Goal: Task Accomplishment & Management: Use online tool/utility

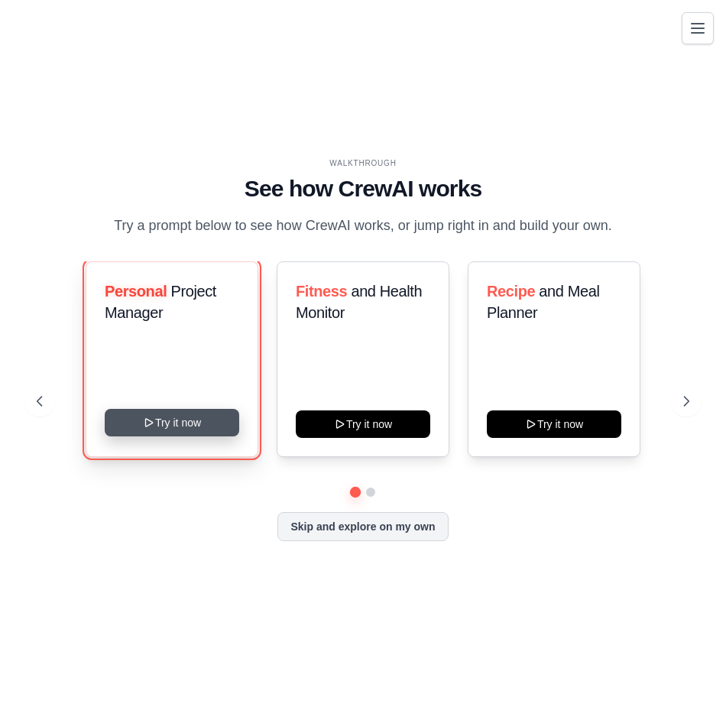
click at [190, 435] on button "Try it now" at bounding box center [172, 423] width 134 height 28
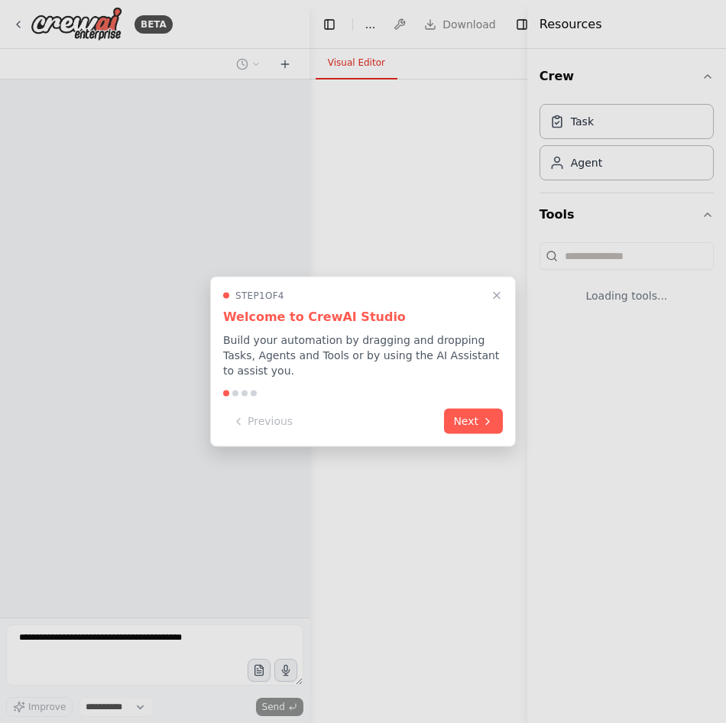
select select "****"
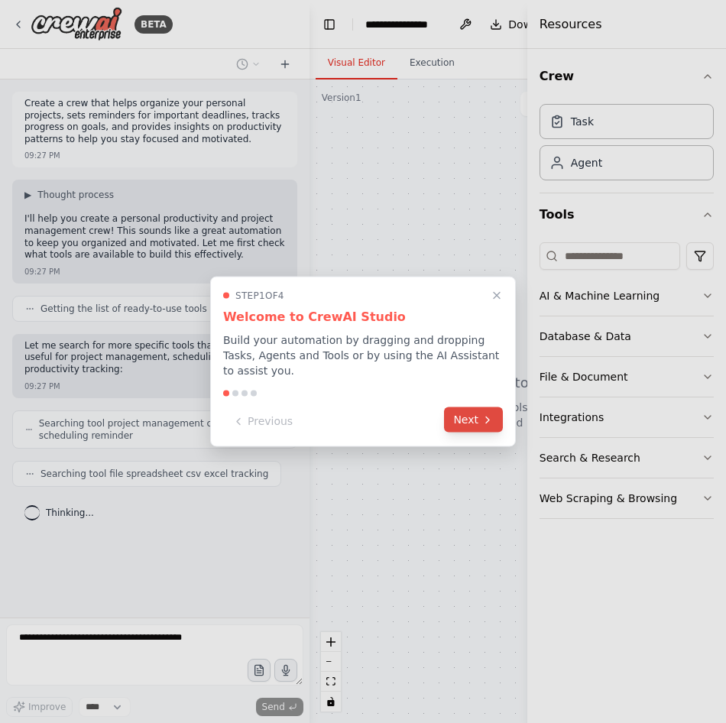
click at [474, 419] on button "Next" at bounding box center [473, 419] width 59 height 25
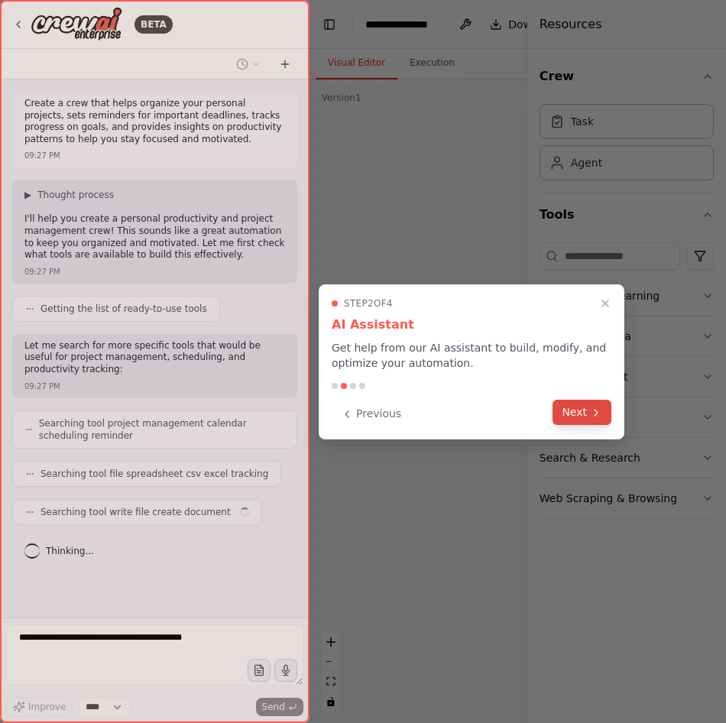
click at [572, 416] on button "Next" at bounding box center [581, 412] width 59 height 25
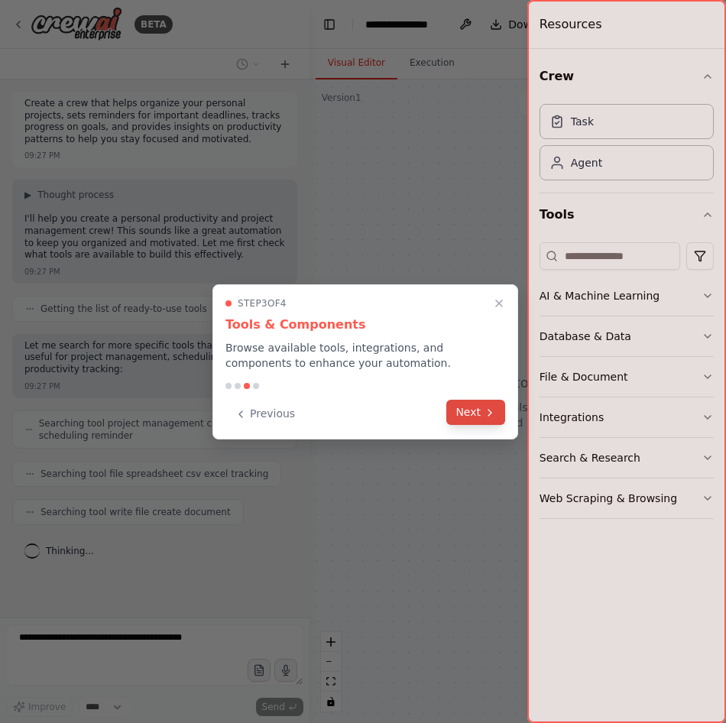
click at [479, 416] on button "Next" at bounding box center [475, 412] width 59 height 25
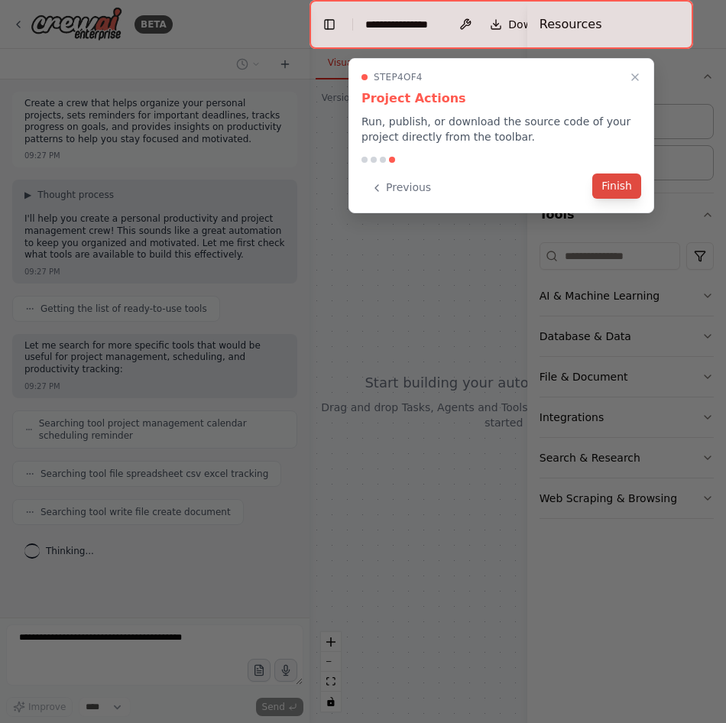
click at [612, 187] on button "Finish" at bounding box center [616, 185] width 49 height 25
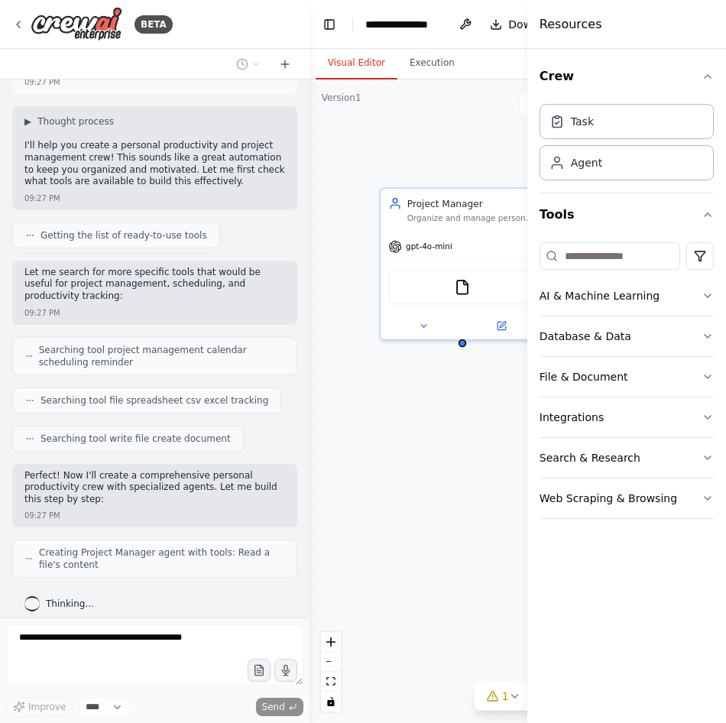
scroll to position [124, 0]
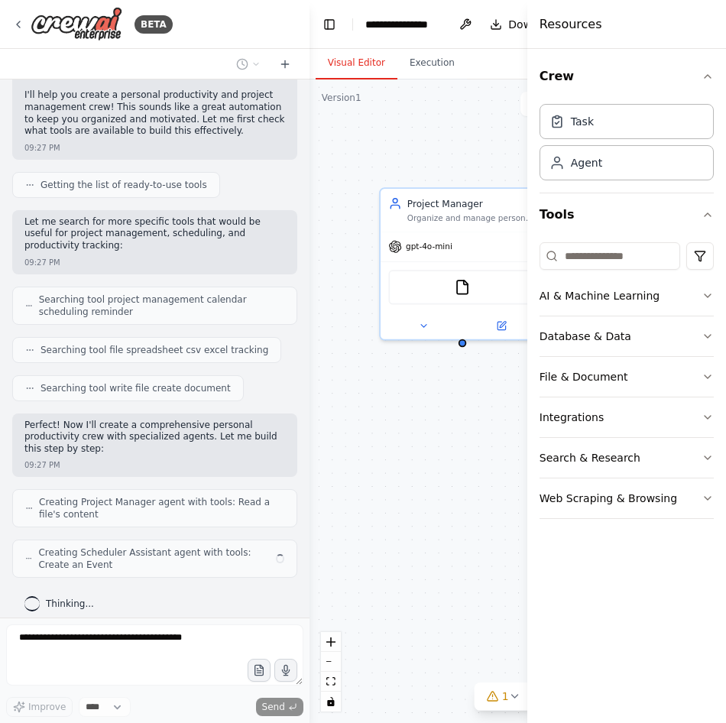
click at [480, 127] on div "Project Manager Organize and manage personal projects by creating structured pr…" at bounding box center [503, 400] width 389 height 643
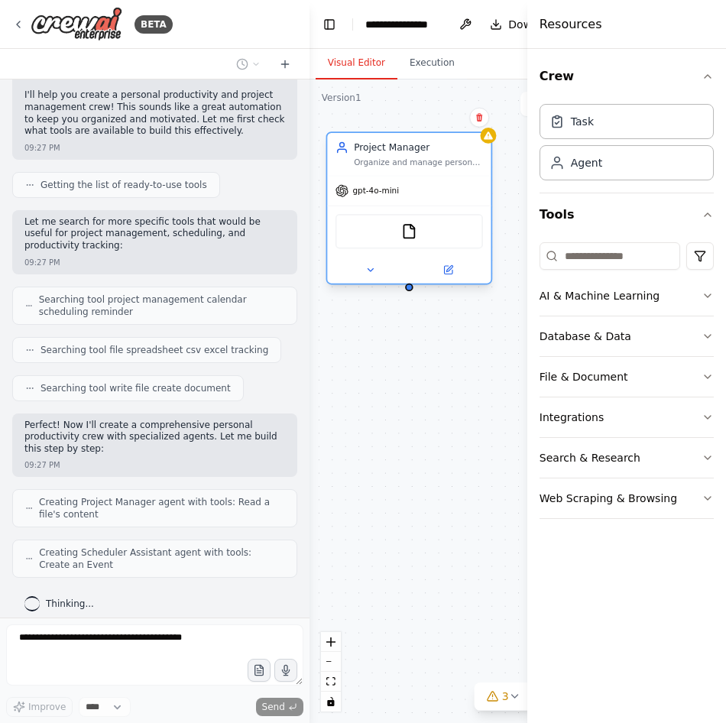
drag, startPoint x: 468, startPoint y: 229, endPoint x: 417, endPoint y: 179, distance: 71.9
click at [417, 179] on div "gpt-4o-mini" at bounding box center [408, 190] width 163 height 29
click at [412, 225] on img at bounding box center [409, 231] width 16 height 16
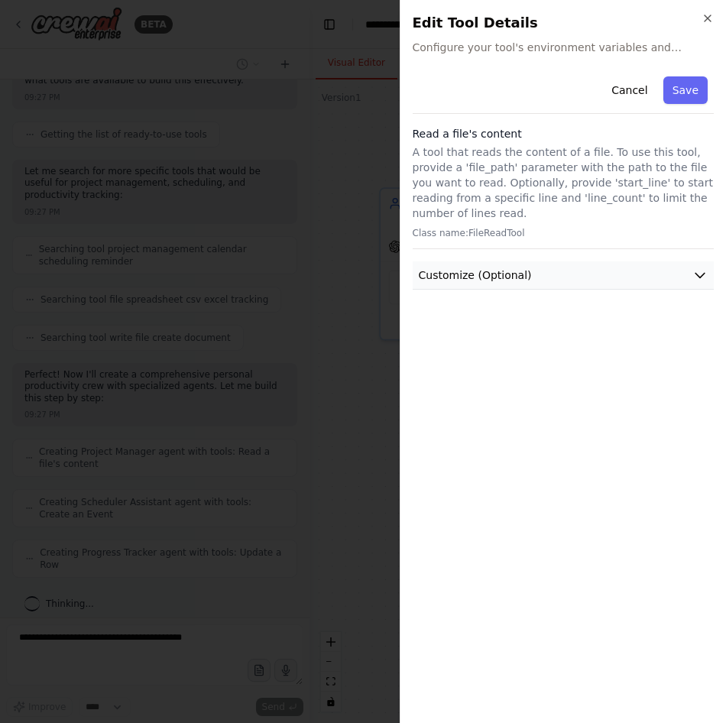
scroll to position [162, 0]
click at [472, 261] on button "Customize (Optional)" at bounding box center [564, 275] width 302 height 28
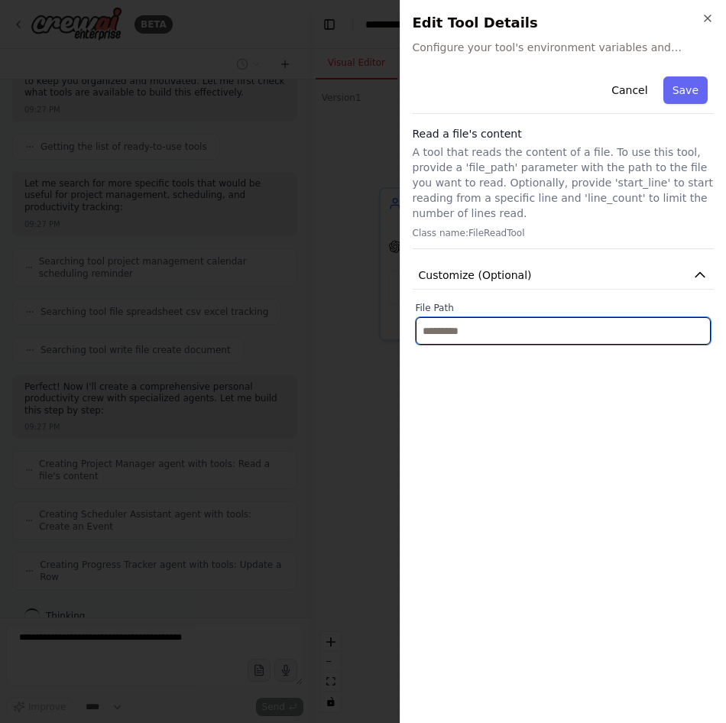
click at [458, 317] on input "text" at bounding box center [564, 331] width 296 height 28
click at [445, 319] on input "text" at bounding box center [564, 331] width 296 height 28
click at [624, 95] on button "Cancel" at bounding box center [629, 90] width 54 height 28
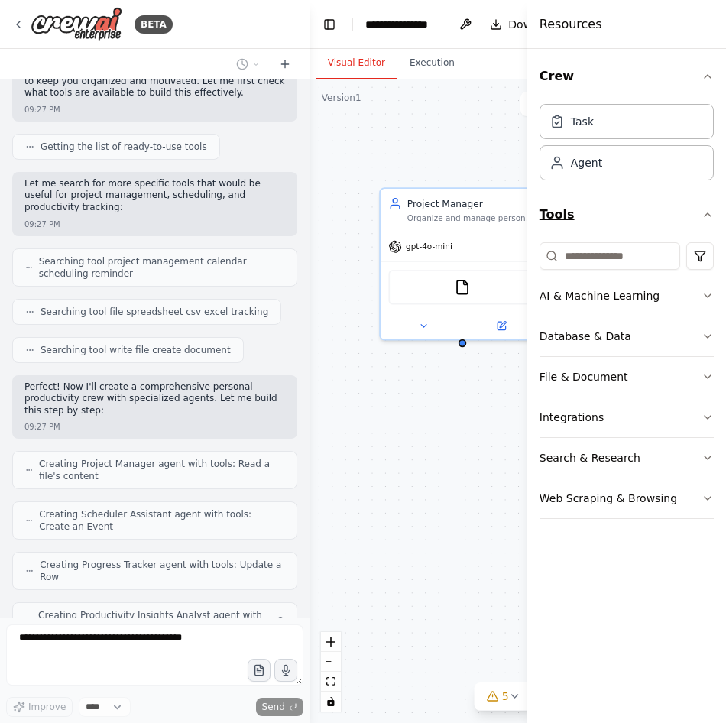
scroll to position [212, 0]
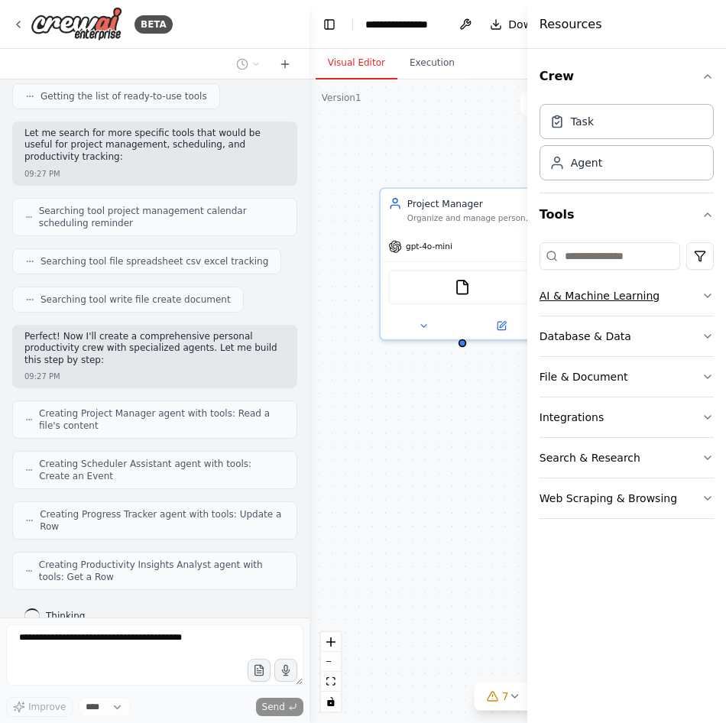
click at [689, 293] on button "AI & Machine Learning" at bounding box center [626, 296] width 174 height 40
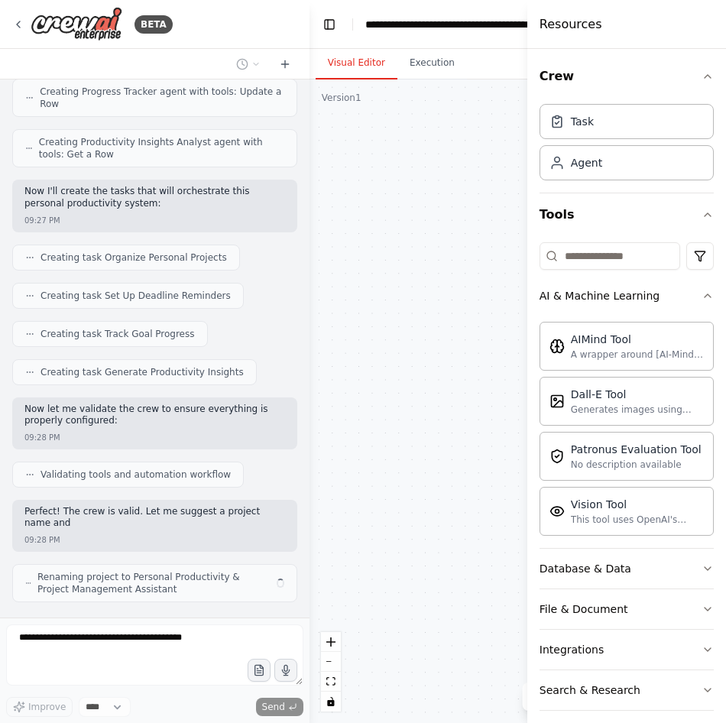
scroll to position [646, 0]
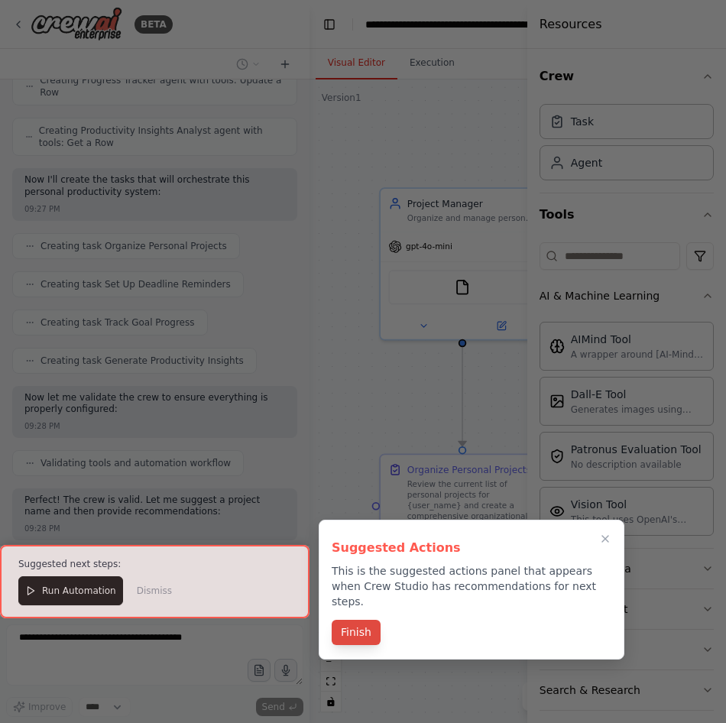
click at [346, 620] on button "Finish" at bounding box center [356, 632] width 49 height 25
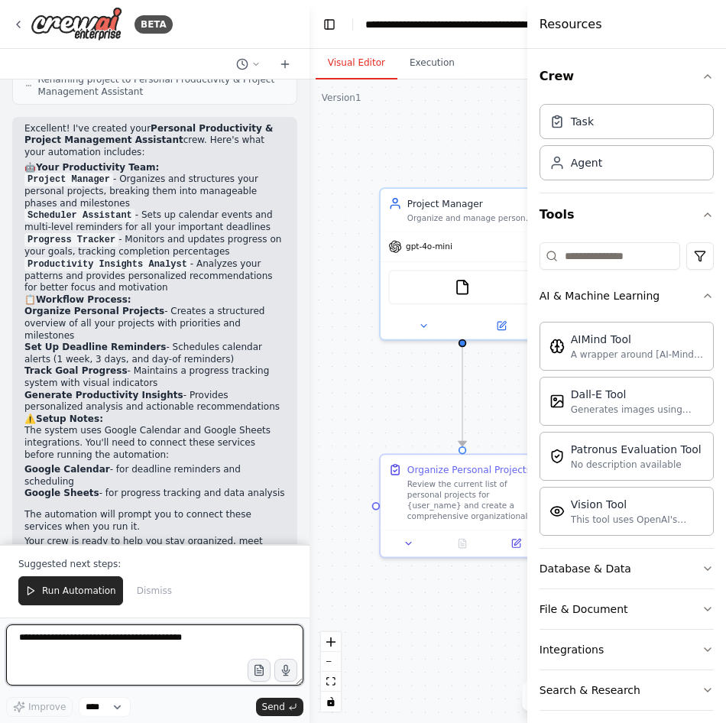
scroll to position [1157, 0]
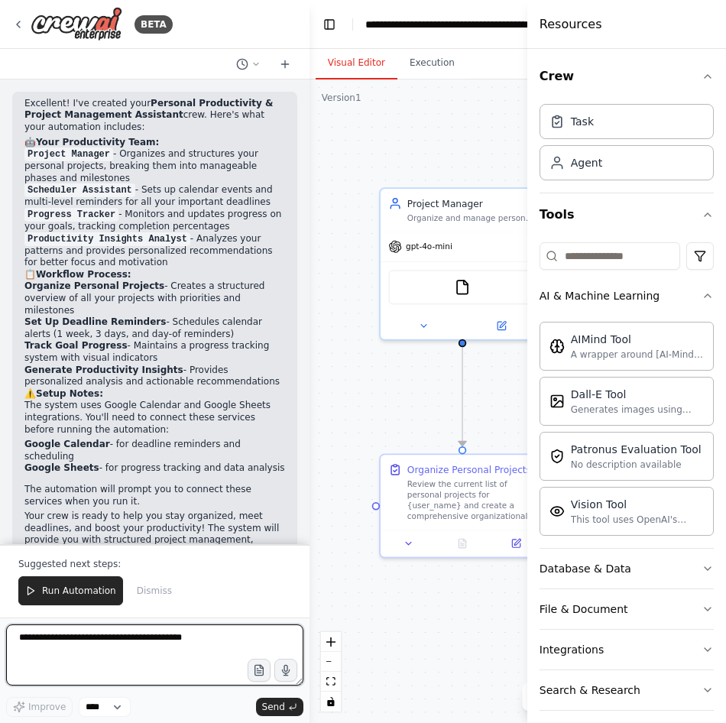
click at [98, 640] on textarea at bounding box center [154, 654] width 297 height 61
